Goal: Go to known website: Access a specific website the user already knows

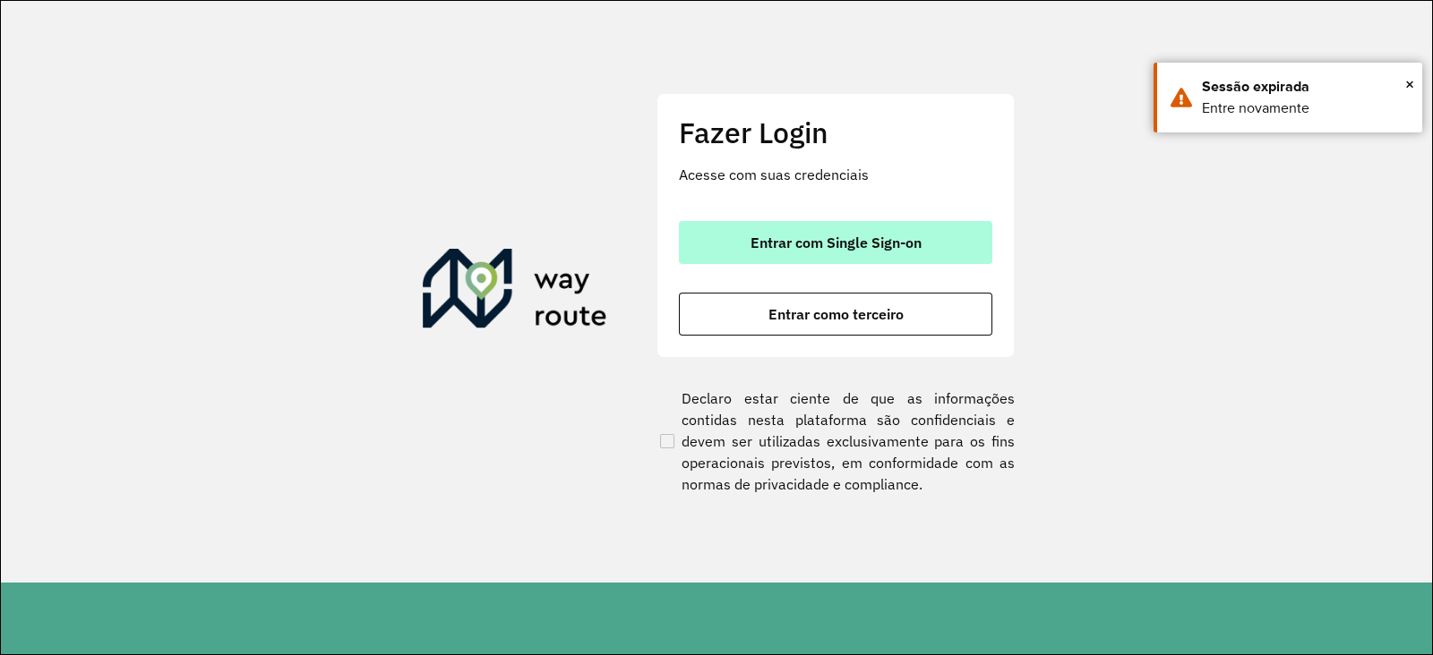
click at [797, 237] on span "Entrar com Single Sign-on" at bounding box center [835, 243] width 171 height 14
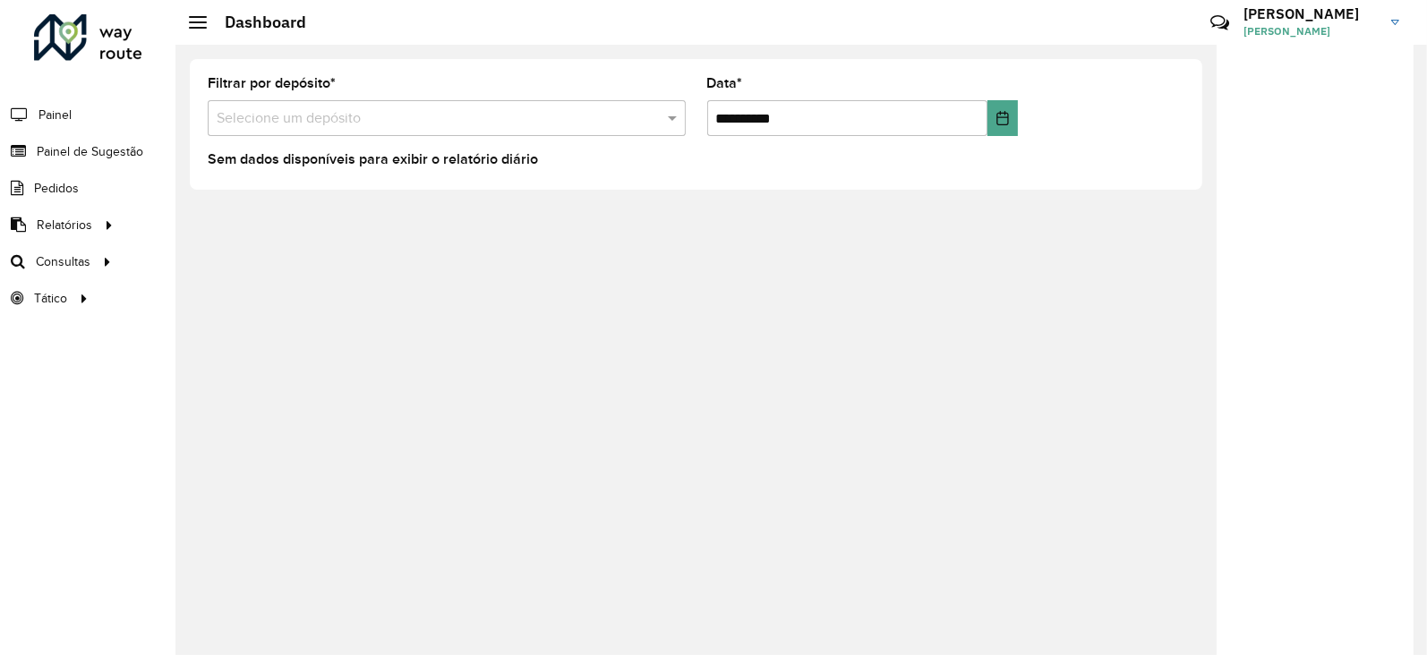
click at [61, 48] on div at bounding box center [88, 37] width 108 height 47
